Goal: Complete application form

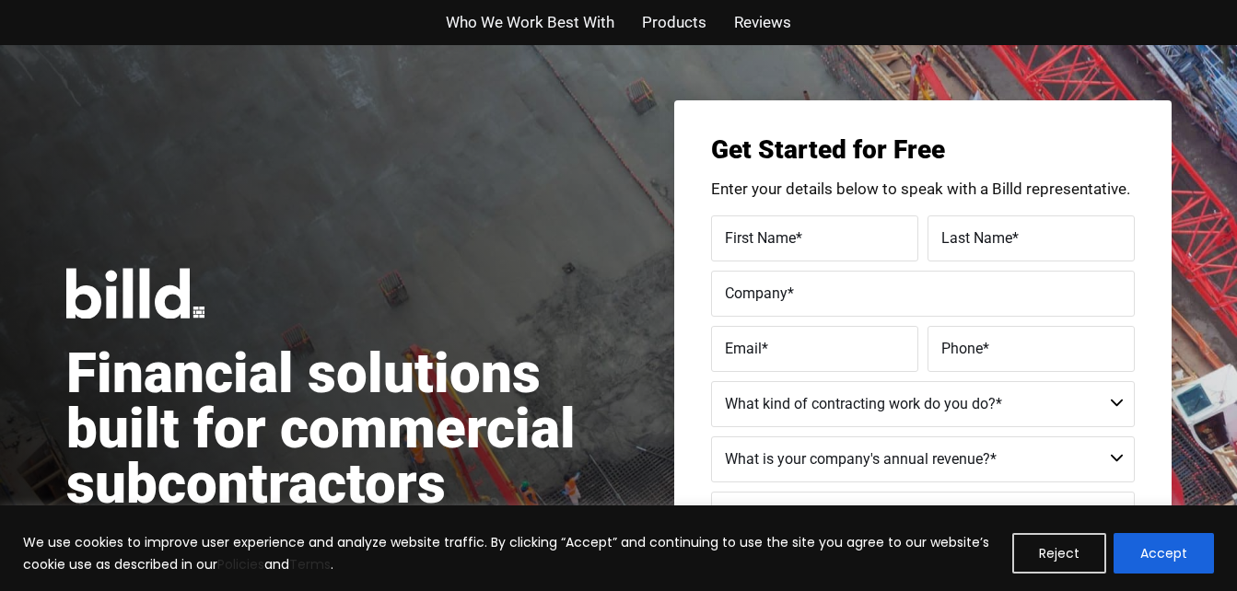
scroll to position [104, 0]
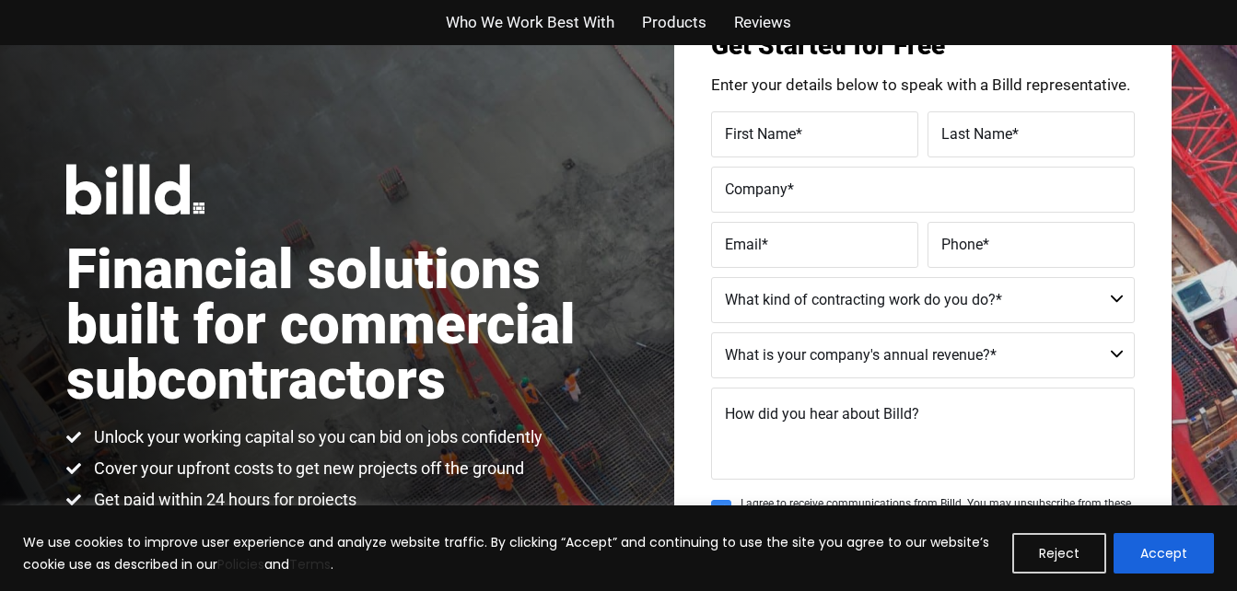
click at [750, 136] on span "First Name" at bounding box center [760, 132] width 71 height 17
click at [750, 136] on input "First Name *" at bounding box center [814, 134] width 207 height 46
type input "k"
type input "jovjavi"
type input "[PERSON_NAME]"
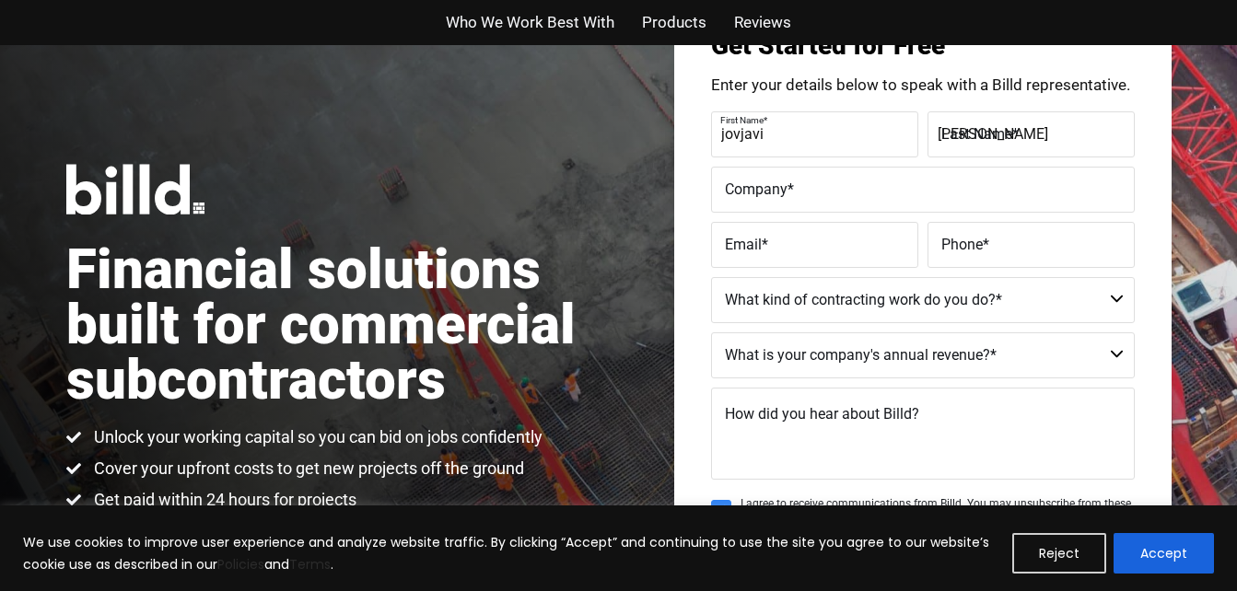
type input "[EMAIL_ADDRESS][DOMAIN_NAME]"
type input "[PHONE_NUMBER]"
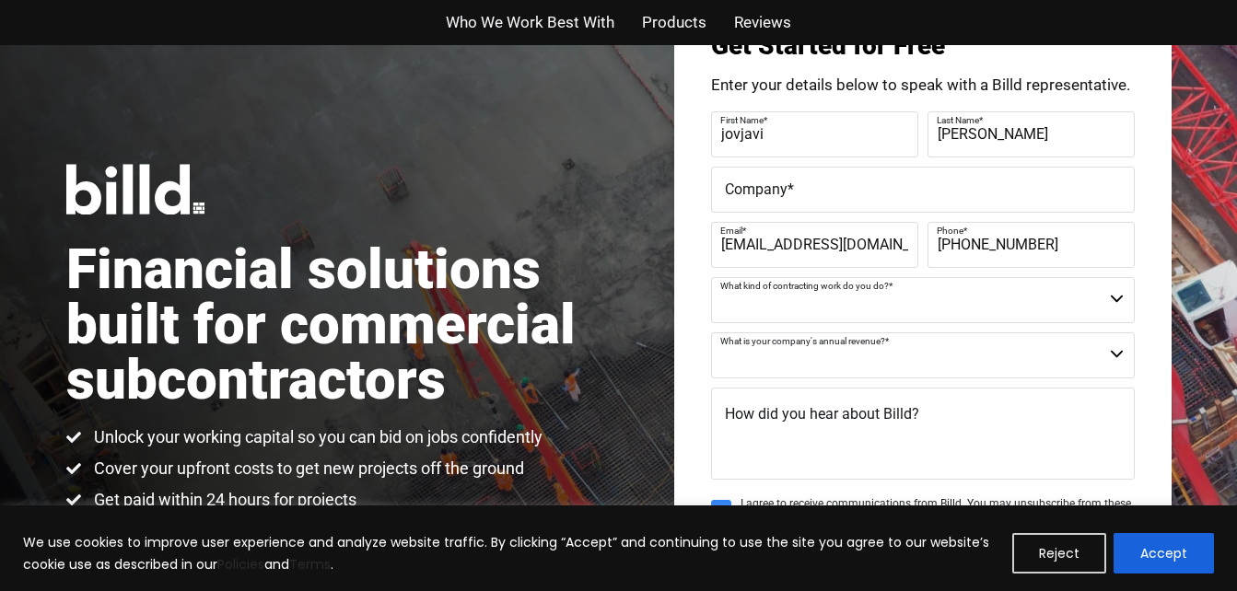
click at [807, 315] on select "Commercial Commercial and Residential Residential Not a Contractor" at bounding box center [923, 300] width 424 height 46
select select "Residential"
click at [711, 277] on select "Commercial Commercial and Residential Residential Not a Contractor" at bounding box center [923, 300] width 424 height 46
click at [768, 355] on select "$40M + $25M - $40M $8M - $25M $4M - $8M $2M - $4M $1M - $2M Less than $1M" at bounding box center [923, 355] width 424 height 46
select select "Less than $1M"
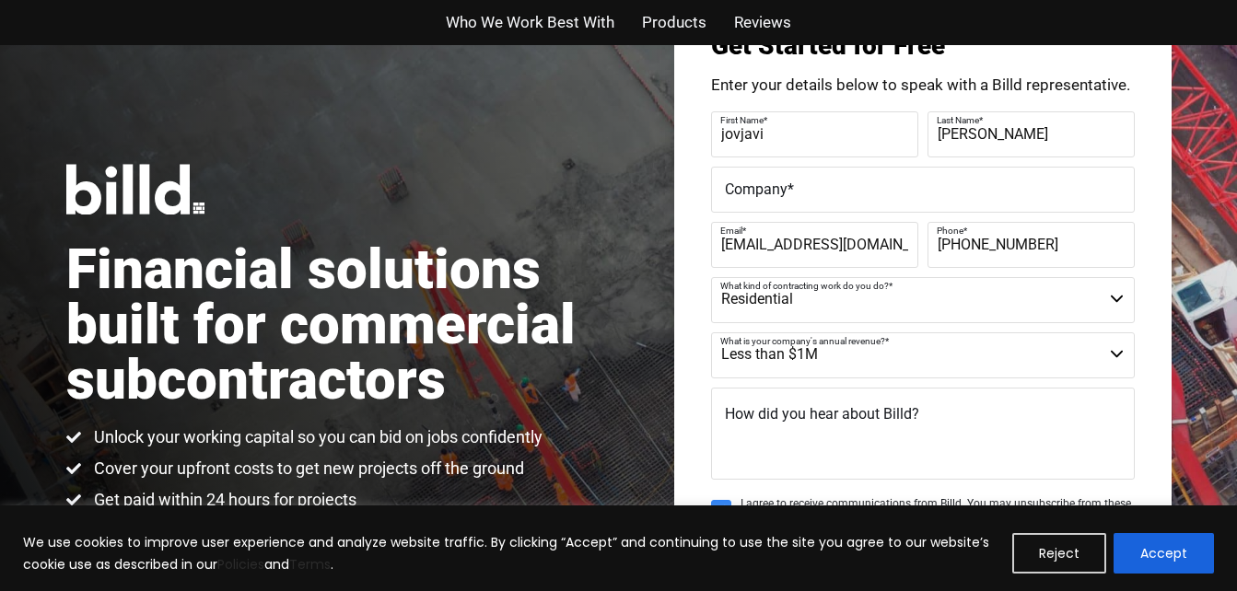
click at [711, 332] on select "$40M + $25M - $40M $8M - $25M $4M - $8M $2M - $4M $1M - $2M Less than $1M" at bounding box center [923, 355] width 424 height 46
click at [789, 431] on textarea "How did you hear about Billd?" at bounding box center [923, 434] width 424 height 92
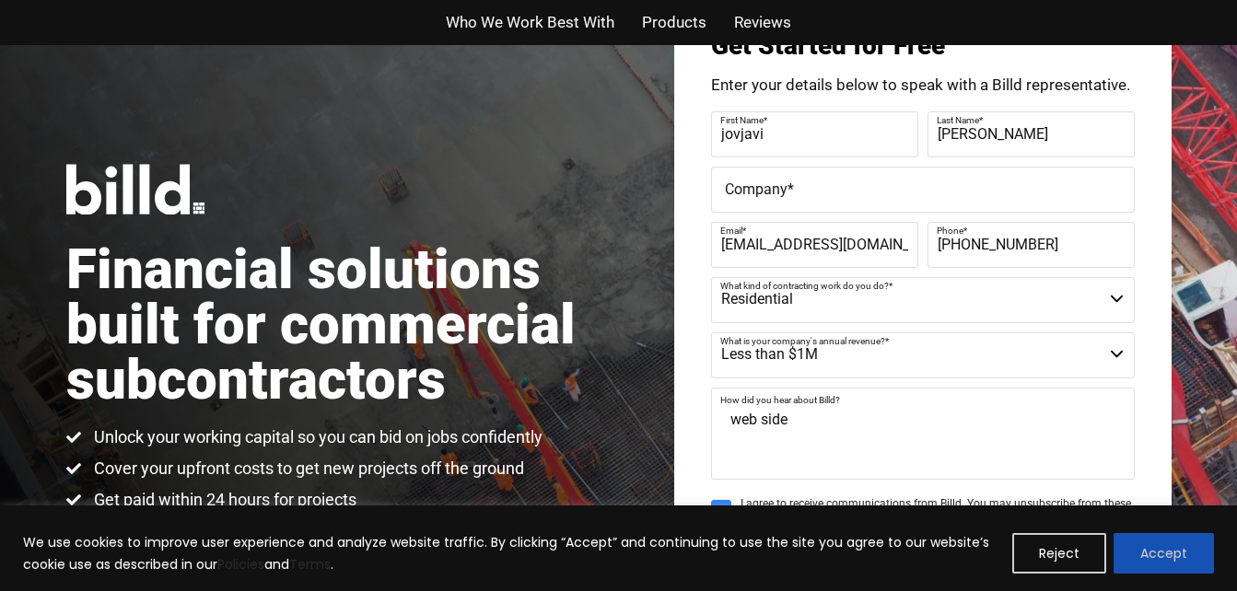
type textarea "web side"
click at [1140, 562] on button "Accept" at bounding box center [1163, 553] width 100 height 41
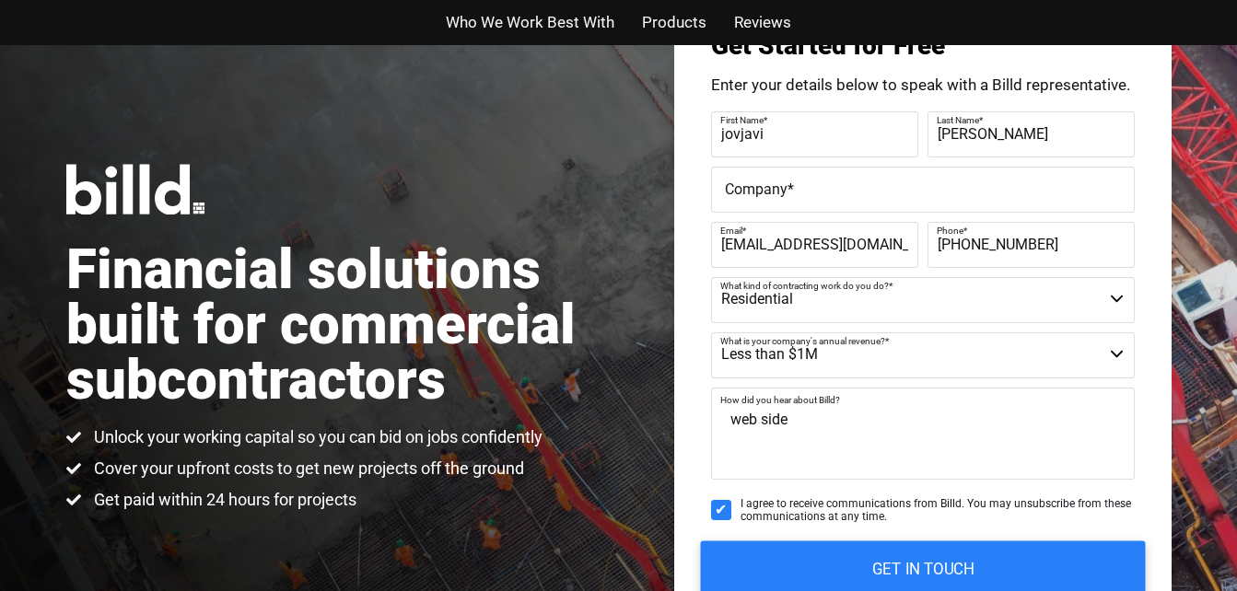
click at [1041, 566] on input "GET IN TOUCH" at bounding box center [922, 570] width 445 height 58
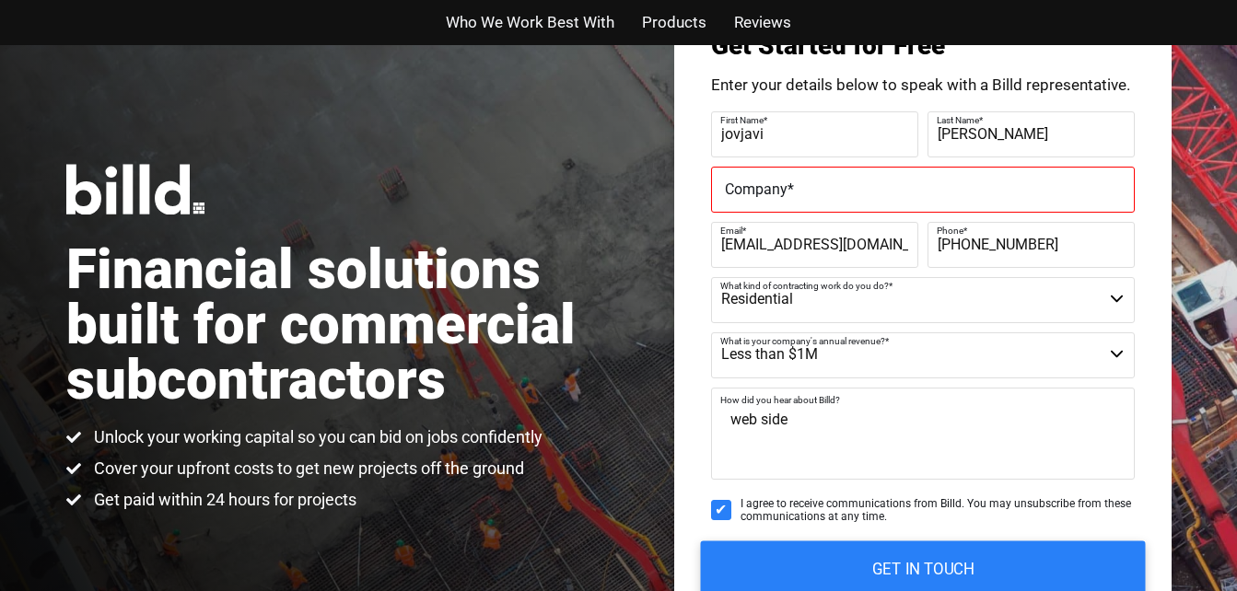
scroll to position [0, 0]
click at [900, 201] on label "Company *" at bounding box center [923, 189] width 396 height 27
click at [900, 201] on input "Company *" at bounding box center [923, 190] width 424 height 46
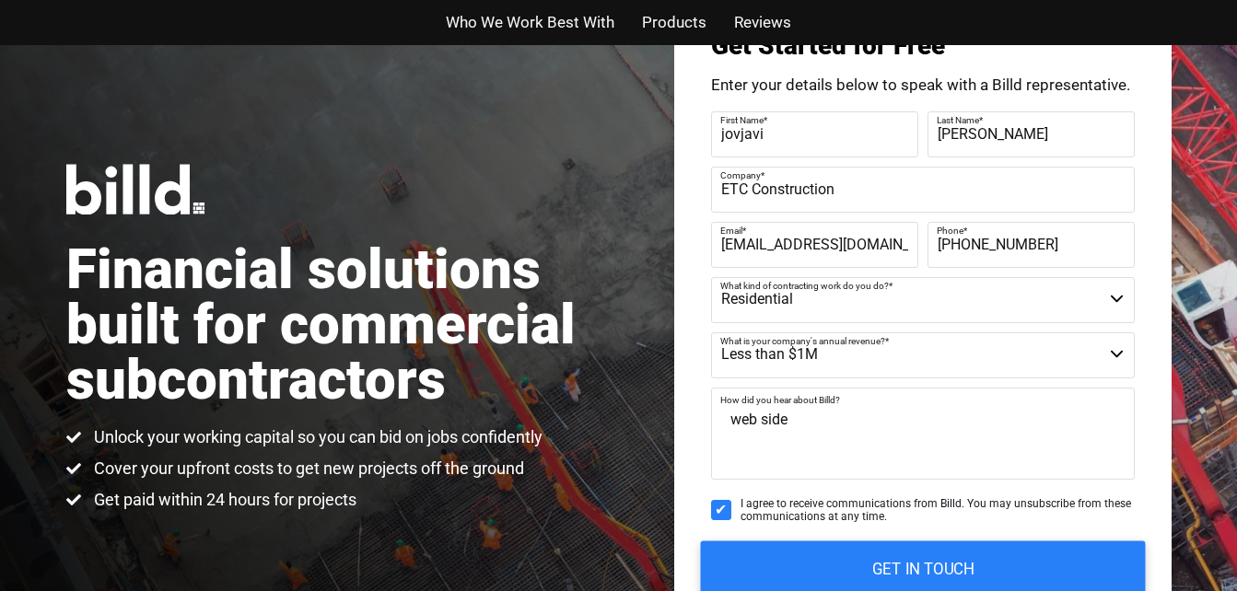
type input "ETC Construction"
click at [975, 564] on input "GET IN TOUCH" at bounding box center [922, 570] width 445 height 58
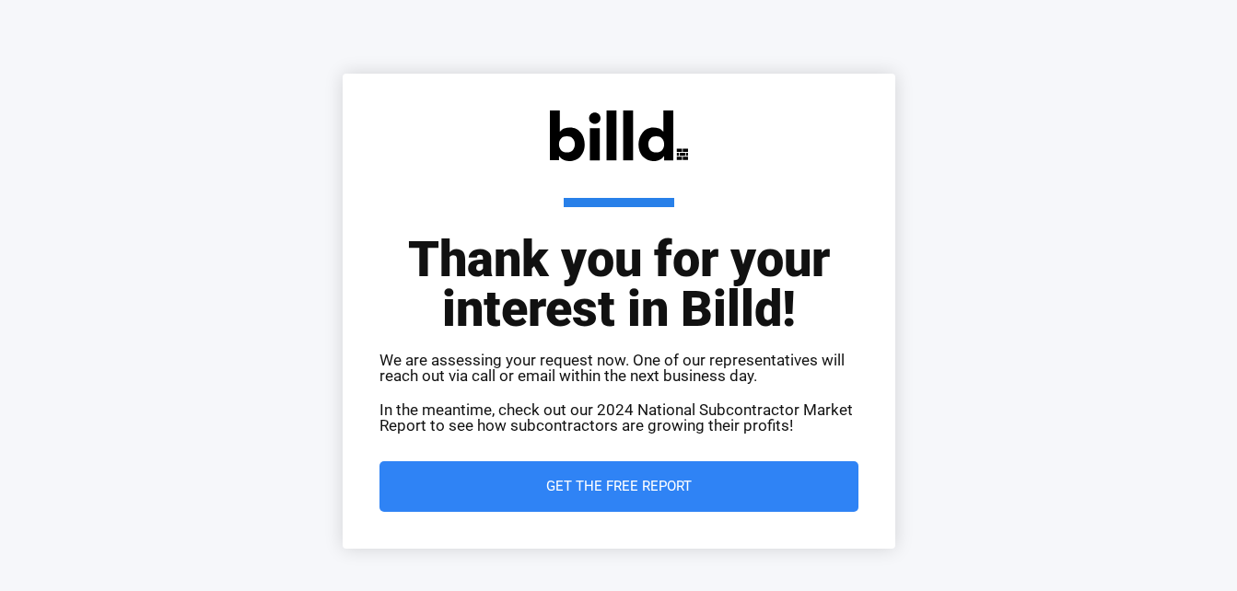
click at [773, 471] on link "Get the Free Report" at bounding box center [618, 486] width 479 height 51
